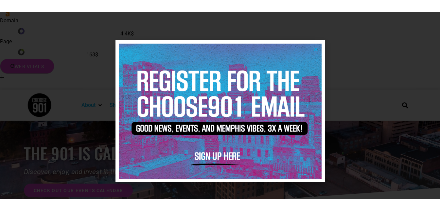
click at [318, 50] on img at bounding box center [220, 110] width 203 height 135
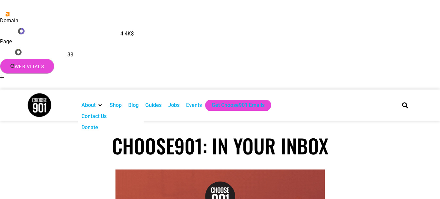
click at [92, 101] on div "About" at bounding box center [88, 105] width 14 height 8
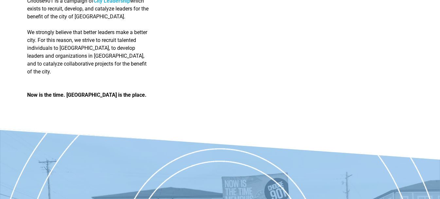
scroll to position [1182, 0]
